Goal: Task Accomplishment & Management: Manage account settings

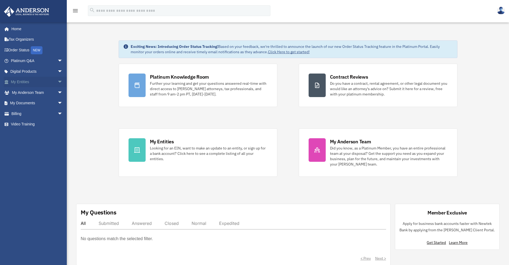
click at [28, 81] on link "My Entities arrow_drop_down" at bounding box center [37, 82] width 67 height 11
click at [58, 80] on span "arrow_drop_down" at bounding box center [62, 82] width 11 height 11
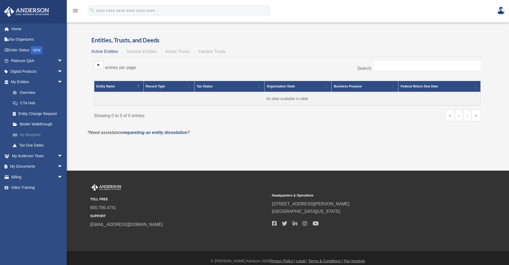
click at [33, 137] on link "My Blueprint" at bounding box center [38, 134] width 63 height 11
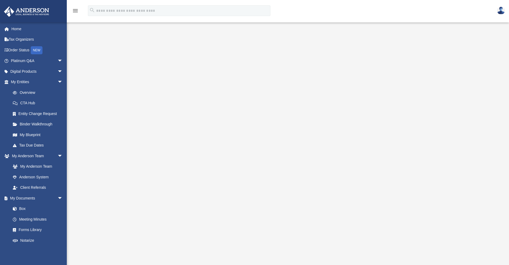
click at [502, 10] on img at bounding box center [501, 11] width 8 height 8
click at [491, 25] on link "[EMAIL_ADDRESS][DOMAIN_NAME]" at bounding box center [475, 28] width 57 height 16
click at [500, 12] on img at bounding box center [501, 11] width 8 height 8
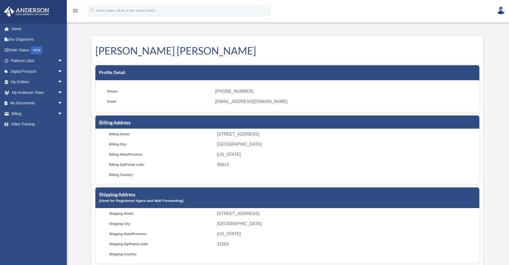
click at [500, 9] on img at bounding box center [501, 11] width 8 height 8
click at [400, 36] on link "Logout" at bounding box center [420, 35] width 53 height 11
